Goal: Information Seeking & Learning: Understand process/instructions

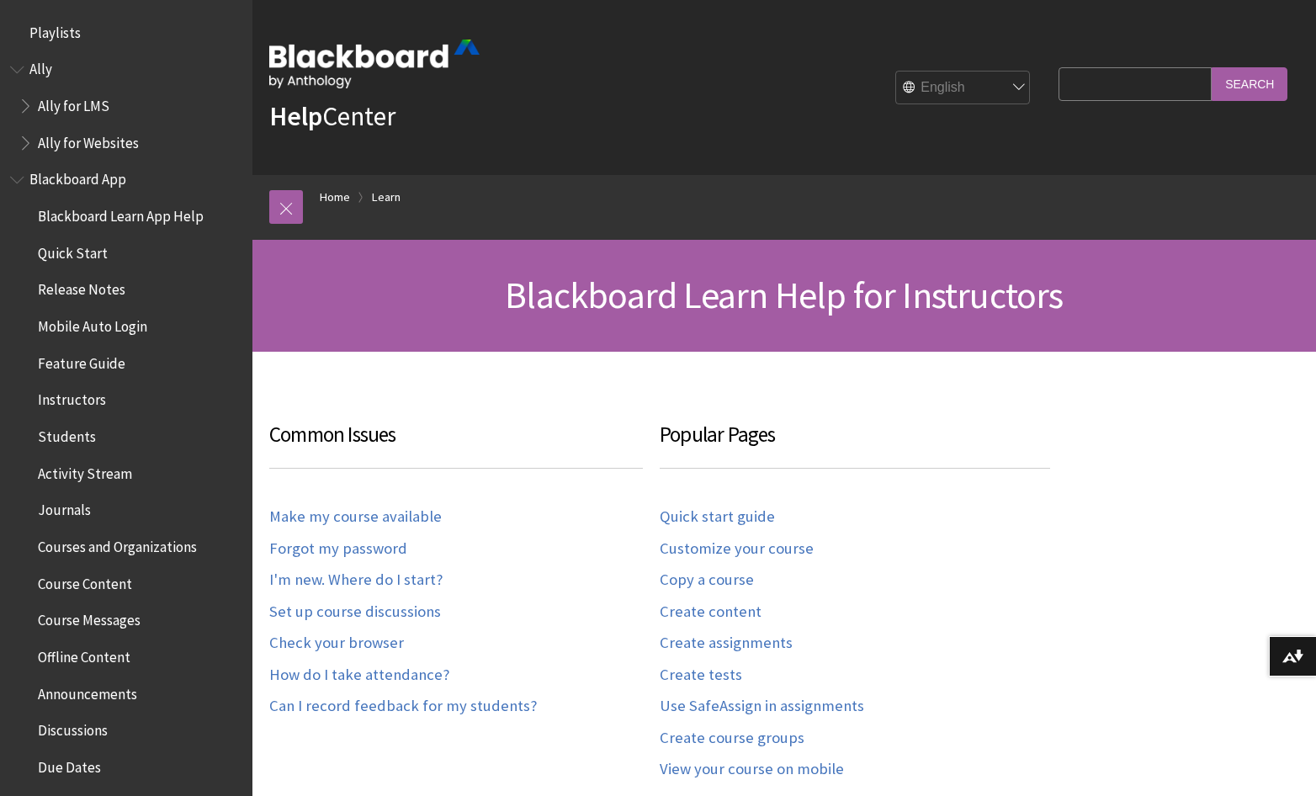
scroll to position [1657, 0]
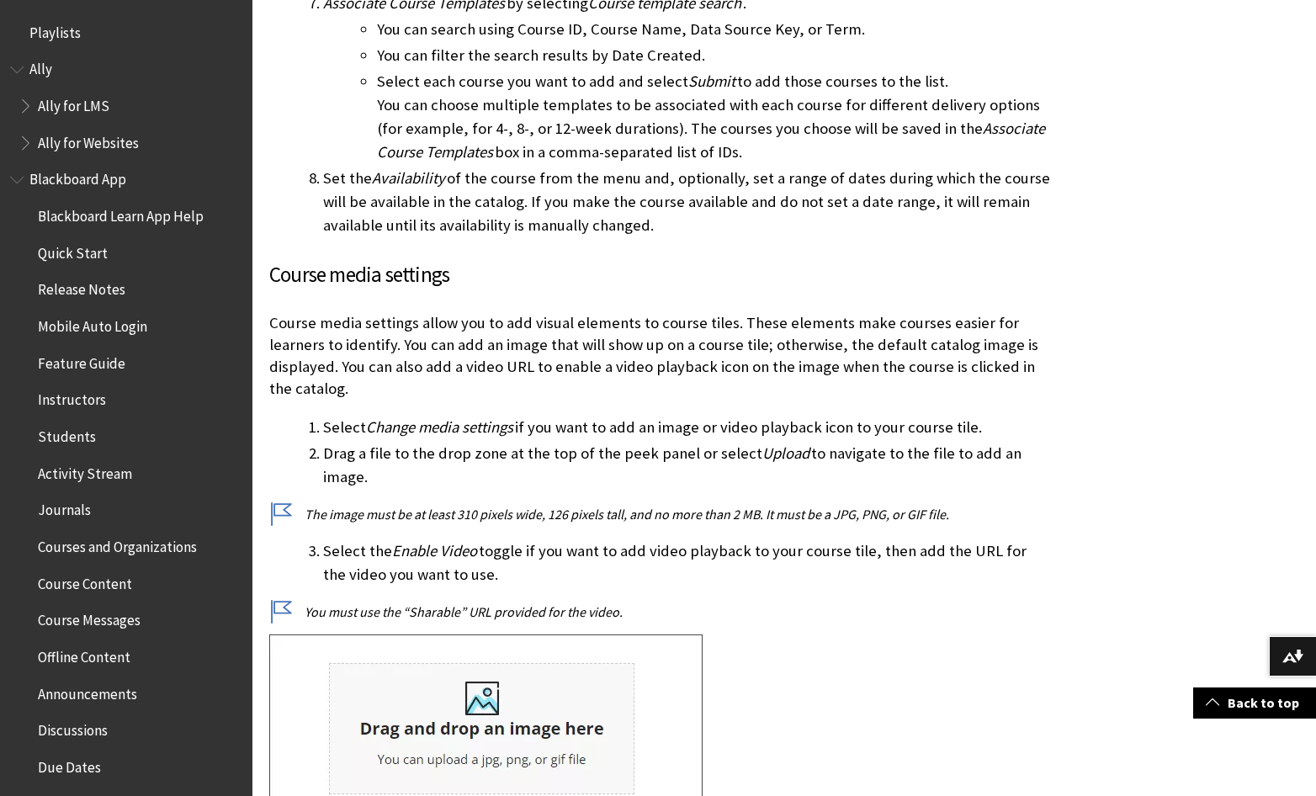
scroll to position [2025, 0]
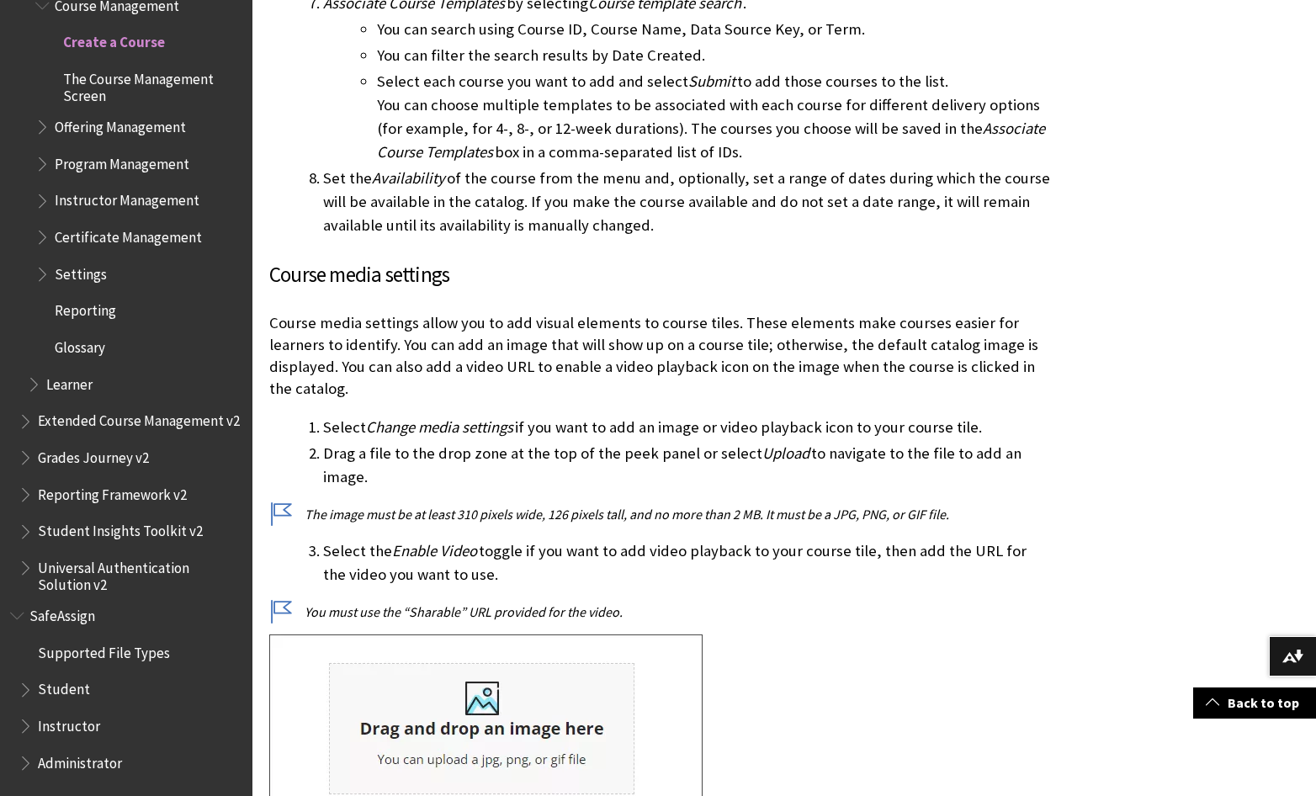
click at [96, 270] on span "Settings" at bounding box center [81, 271] width 52 height 23
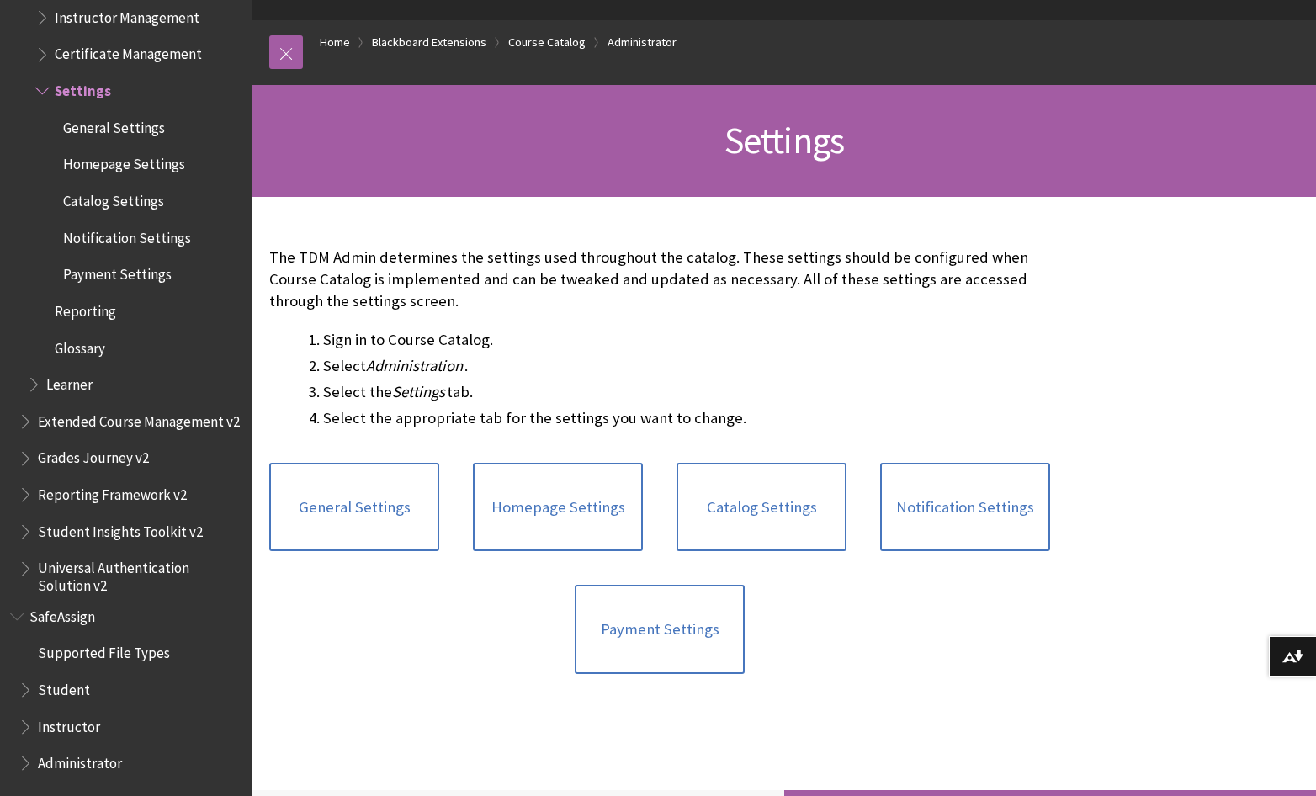
scroll to position [168, 0]
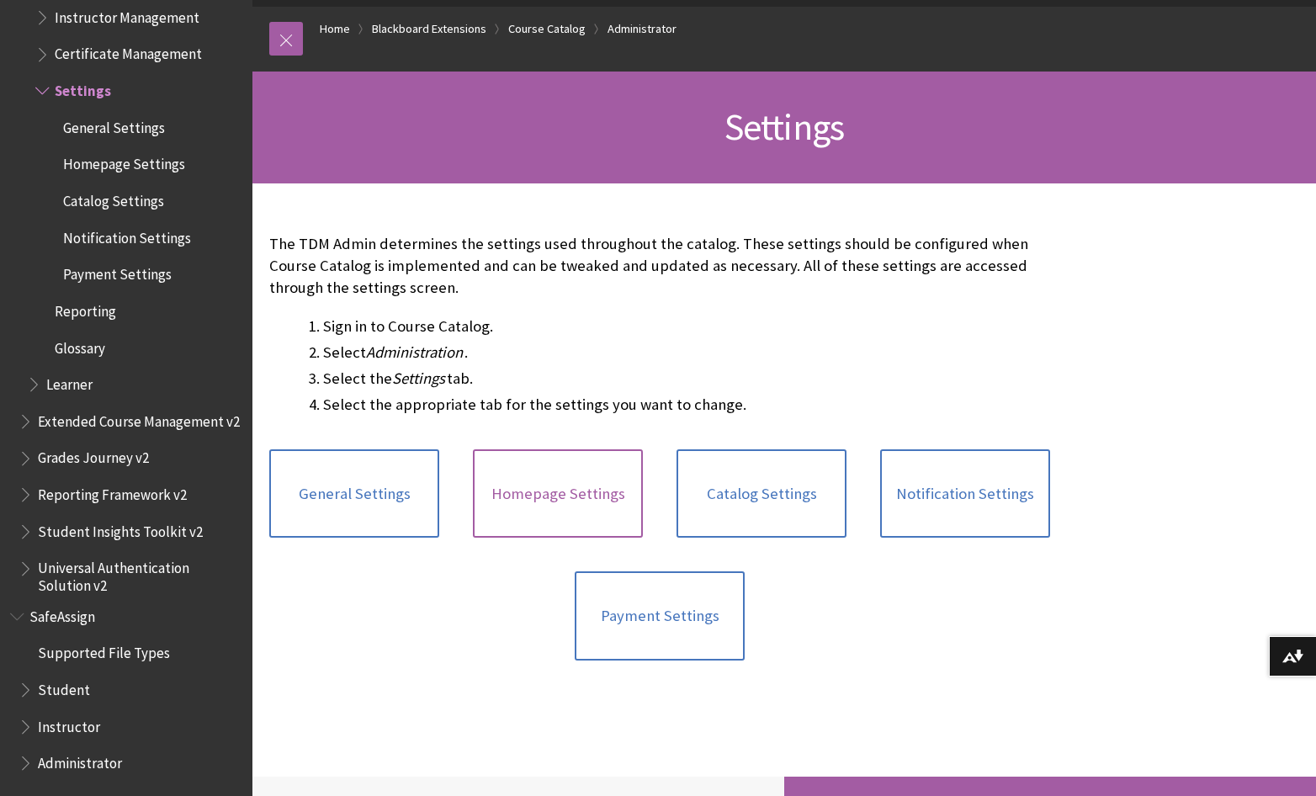
click at [571, 515] on link "Homepage Settings" at bounding box center [558, 493] width 170 height 89
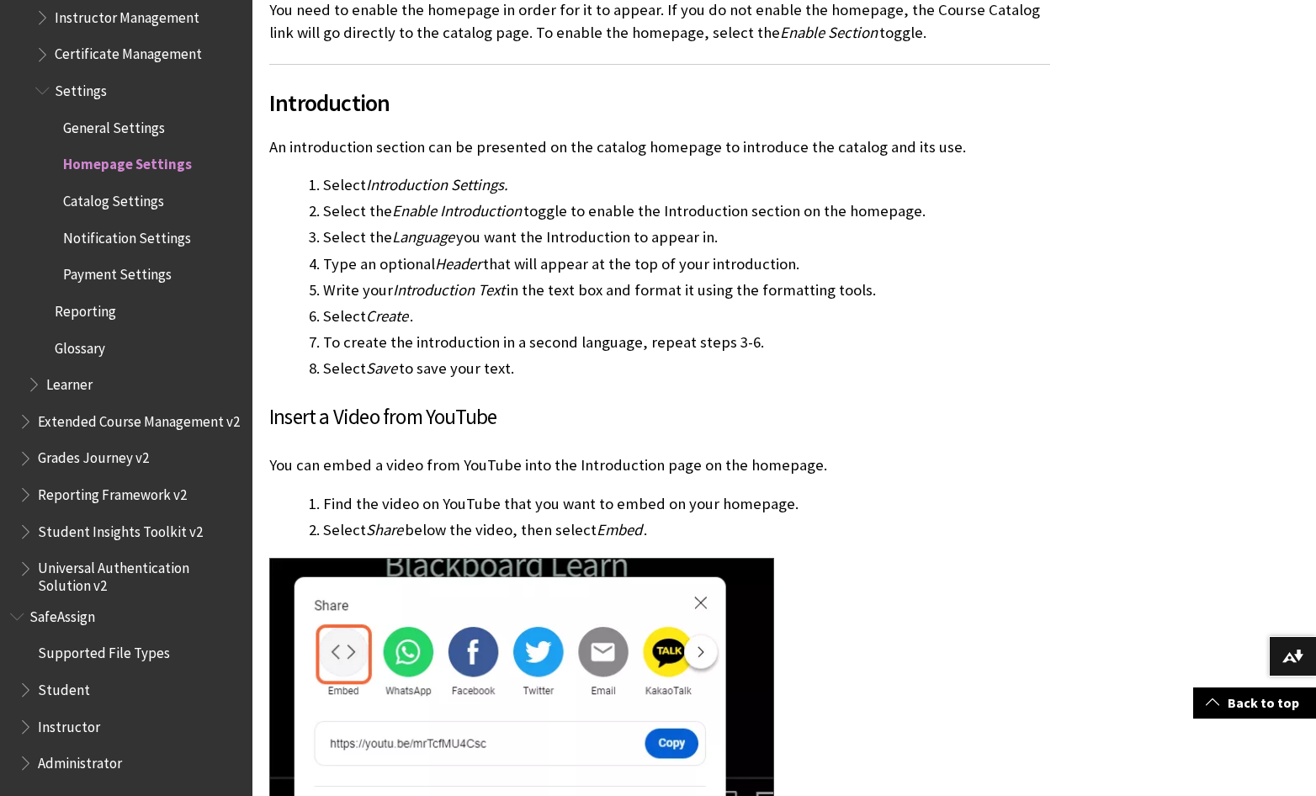
scroll to position [673, 0]
